Goal: Task Accomplishment & Management: Manage account settings

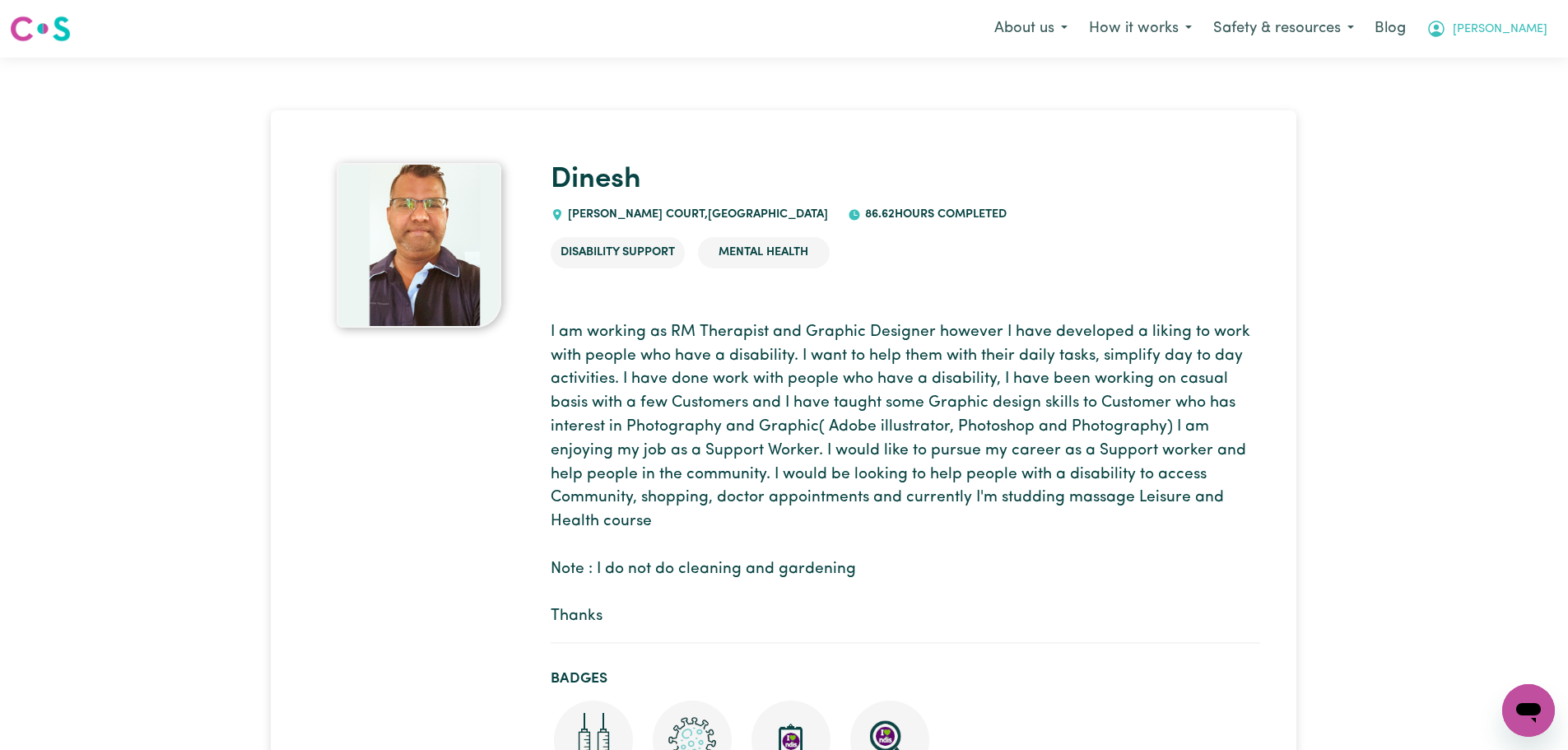
click at [1538, 34] on span "[PERSON_NAME]" at bounding box center [1500, 29] width 94 height 18
click at [1495, 99] on link "Logout" at bounding box center [1493, 94] width 130 height 31
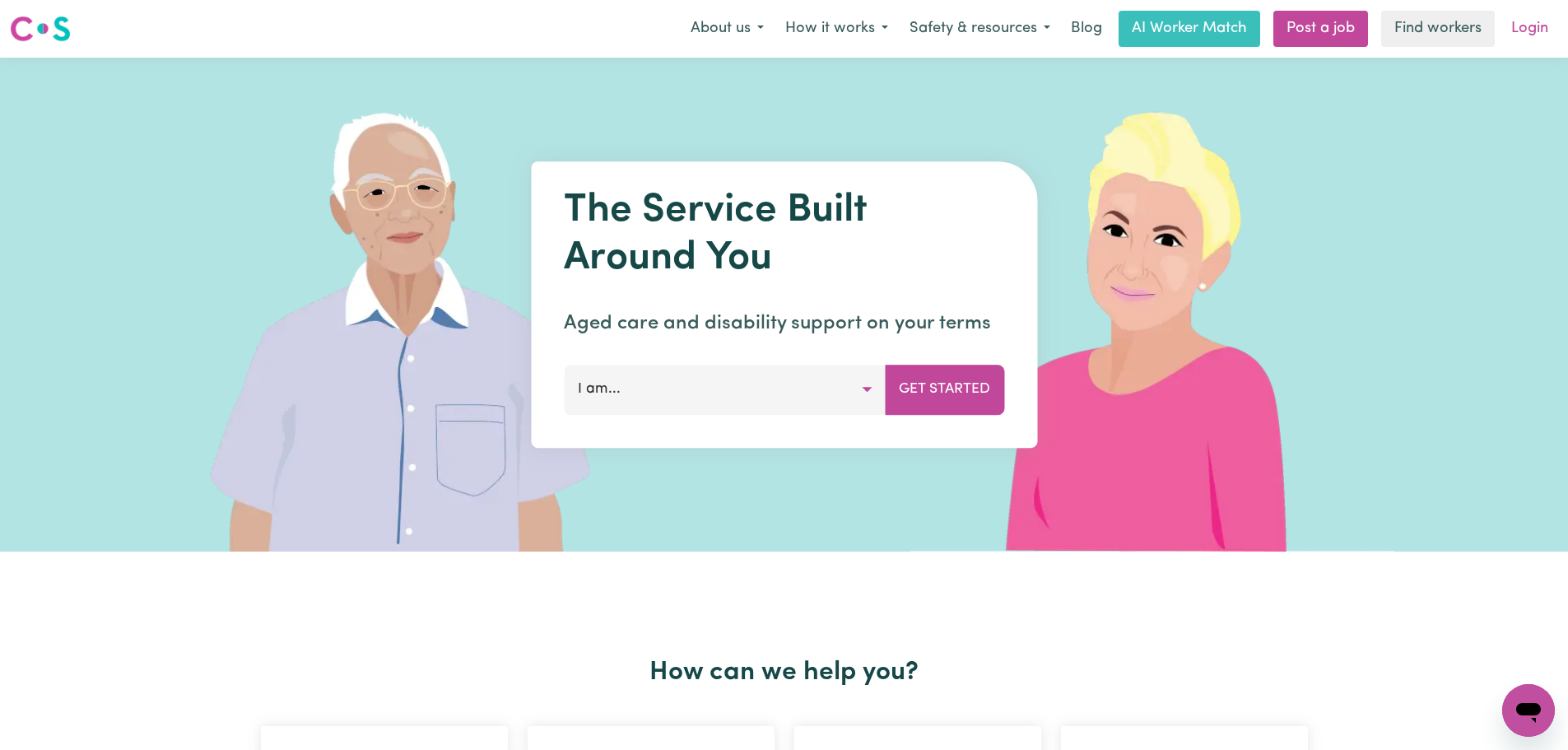
click at [1532, 24] on link "Login" at bounding box center [1529, 28] width 57 height 36
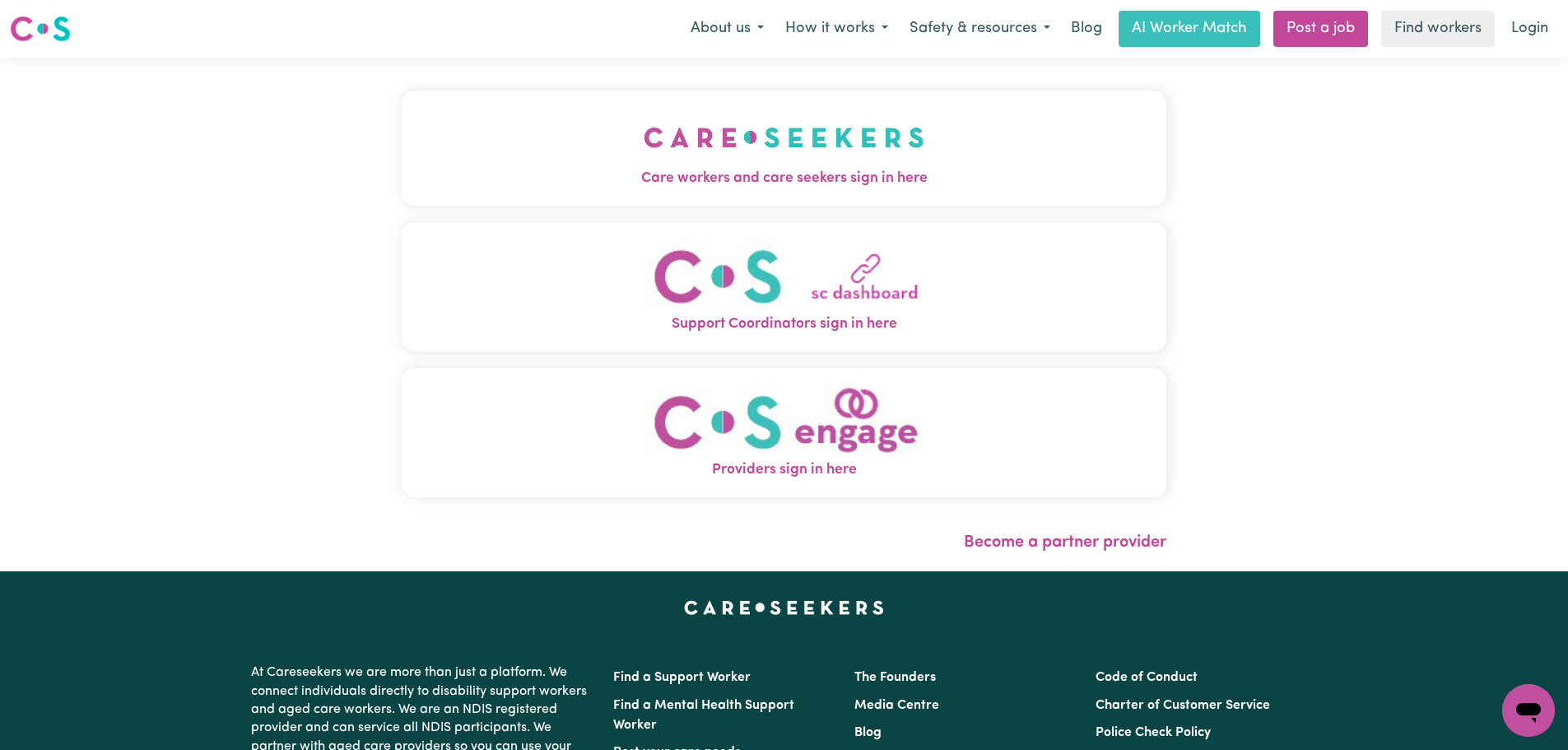
click at [644, 137] on img "Care workers and care seekers sign in here" at bounding box center [784, 138] width 281 height 61
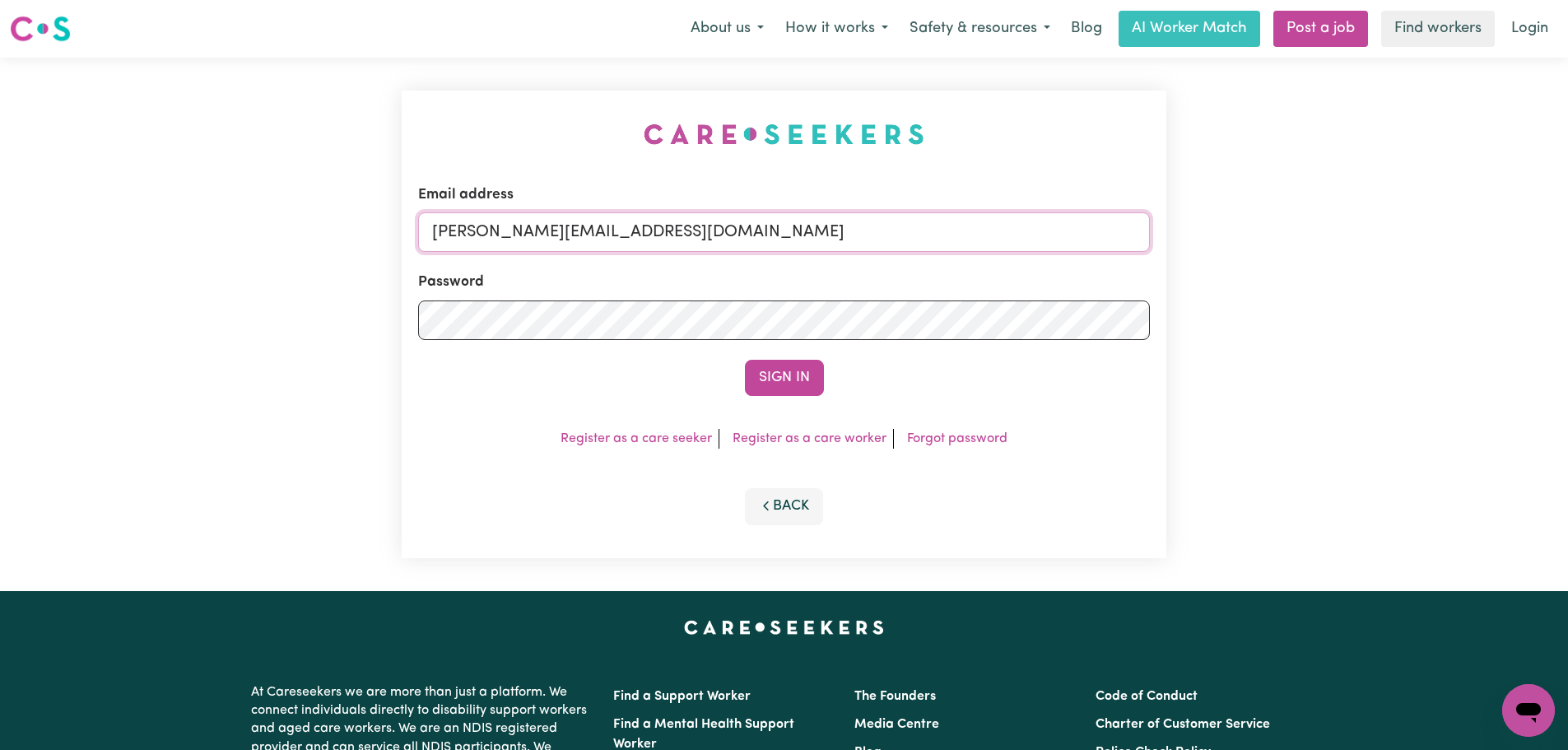
click at [760, 237] on input "[PERSON_NAME][EMAIL_ADDRESS][DOMAIN_NAME]" at bounding box center [784, 232] width 732 height 40
drag, startPoint x: 743, startPoint y: 241, endPoint x: 740, endPoint y: 251, distance: 10.4
click at [743, 241] on input "[PERSON_NAME][EMAIL_ADDRESS][DOMAIN_NAME]" at bounding box center [784, 232] width 732 height 40
drag, startPoint x: 848, startPoint y: 236, endPoint x: 514, endPoint y: 227, distance: 334.1
click at [514, 227] on input "superuser~[EMAIL_ADDRESS][DOMAIN_NAME]" at bounding box center [784, 232] width 732 height 40
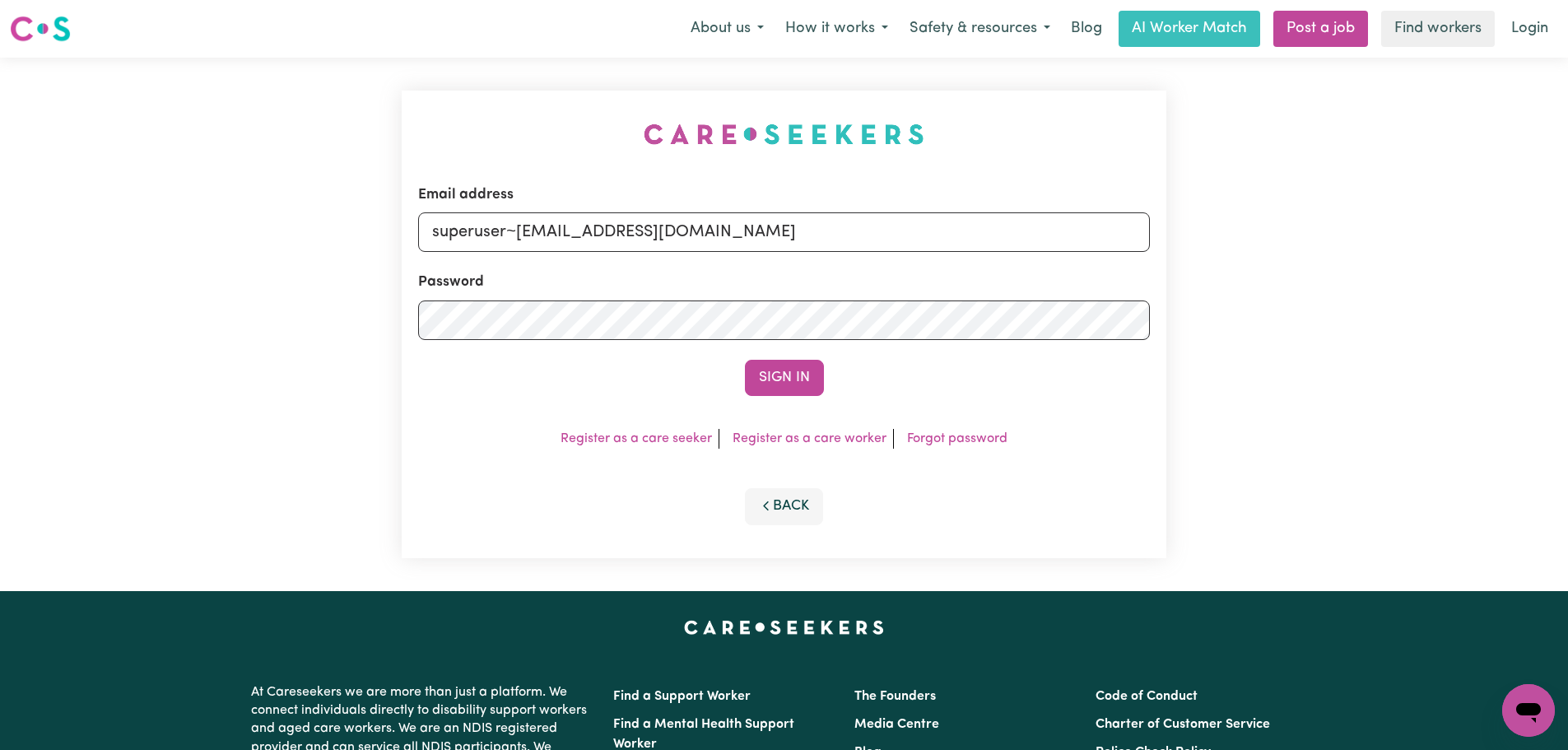
type input "superuser~[EMAIL_ADDRESS][DOMAIN_NAME]"
click at [744, 360] on button "Sign In" at bounding box center [784, 378] width 79 height 36
